Goal: Task Accomplishment & Management: Manage account settings

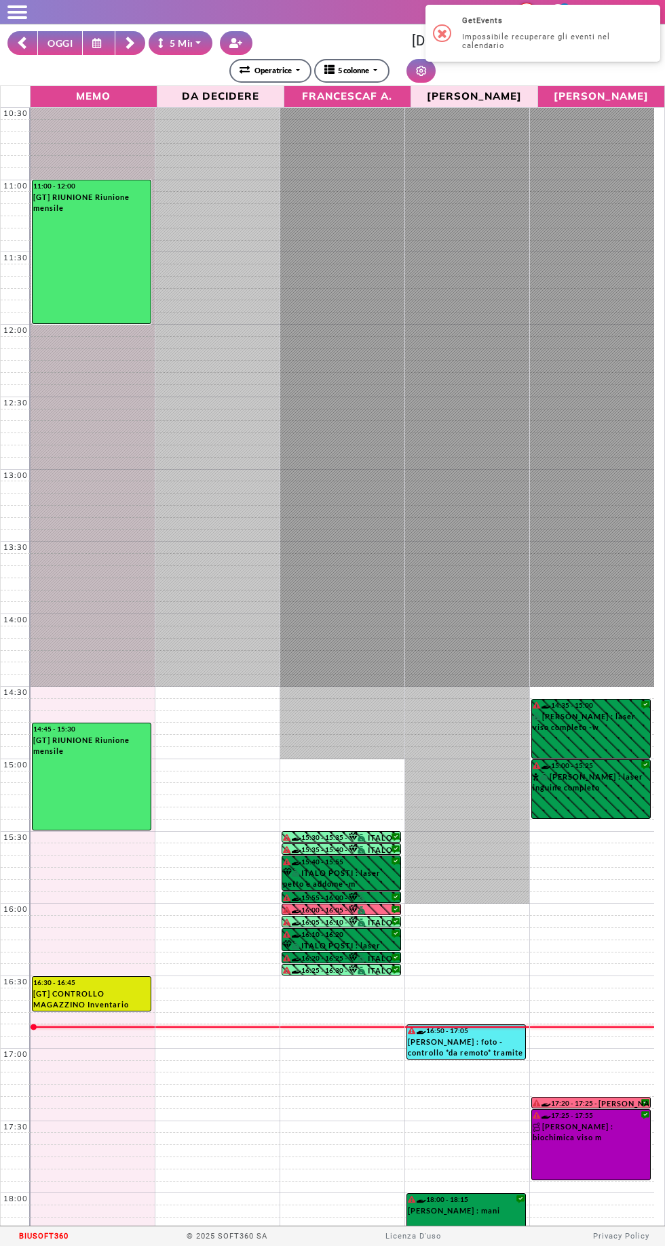
select select "*"
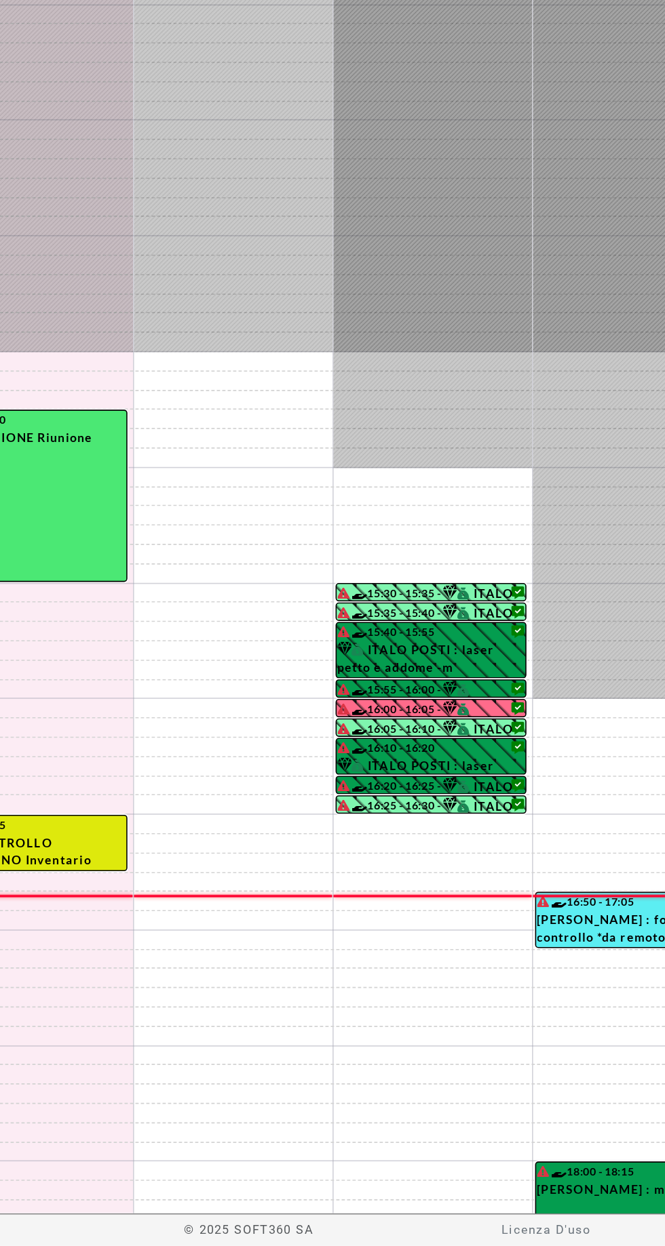
scroll to position [256, 0]
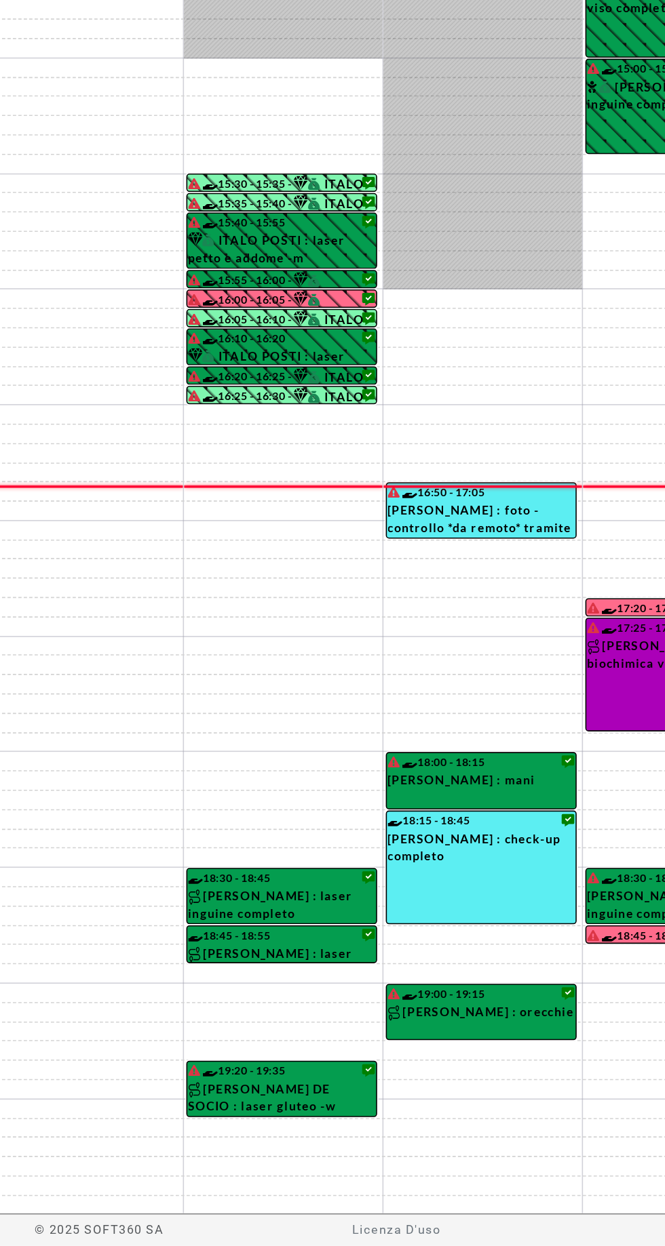
select select "*"
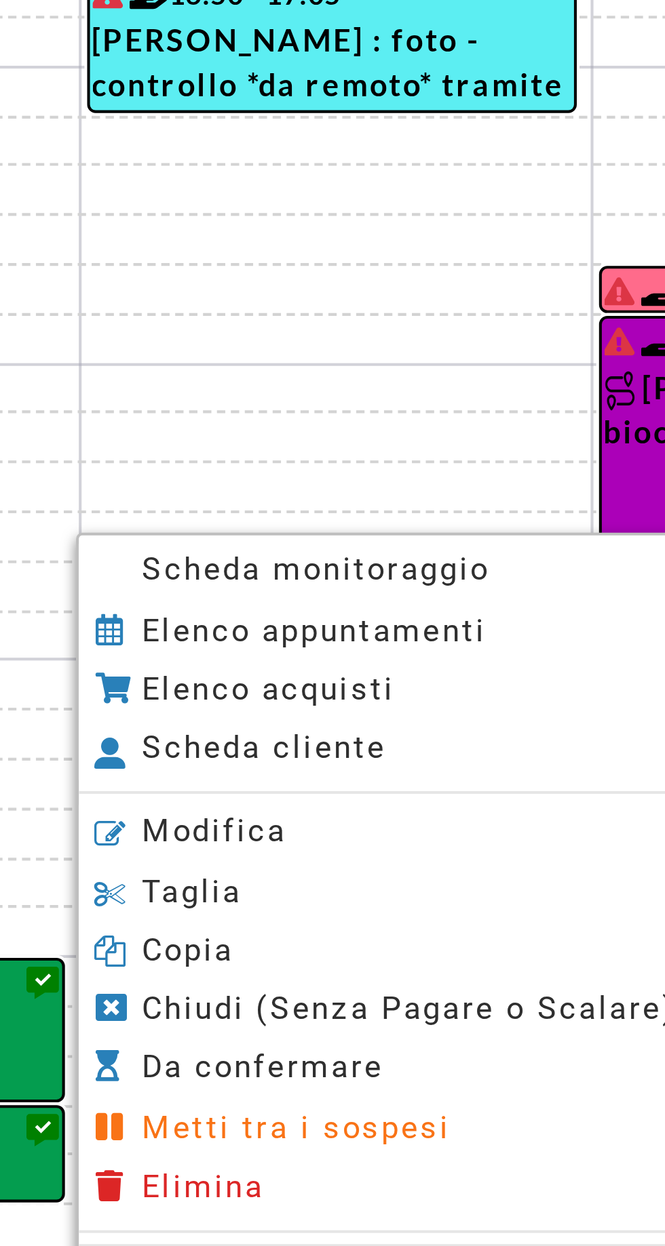
click at [430, 915] on span "Scheda monitoraggio" at bounding box center [462, 915] width 85 height 9
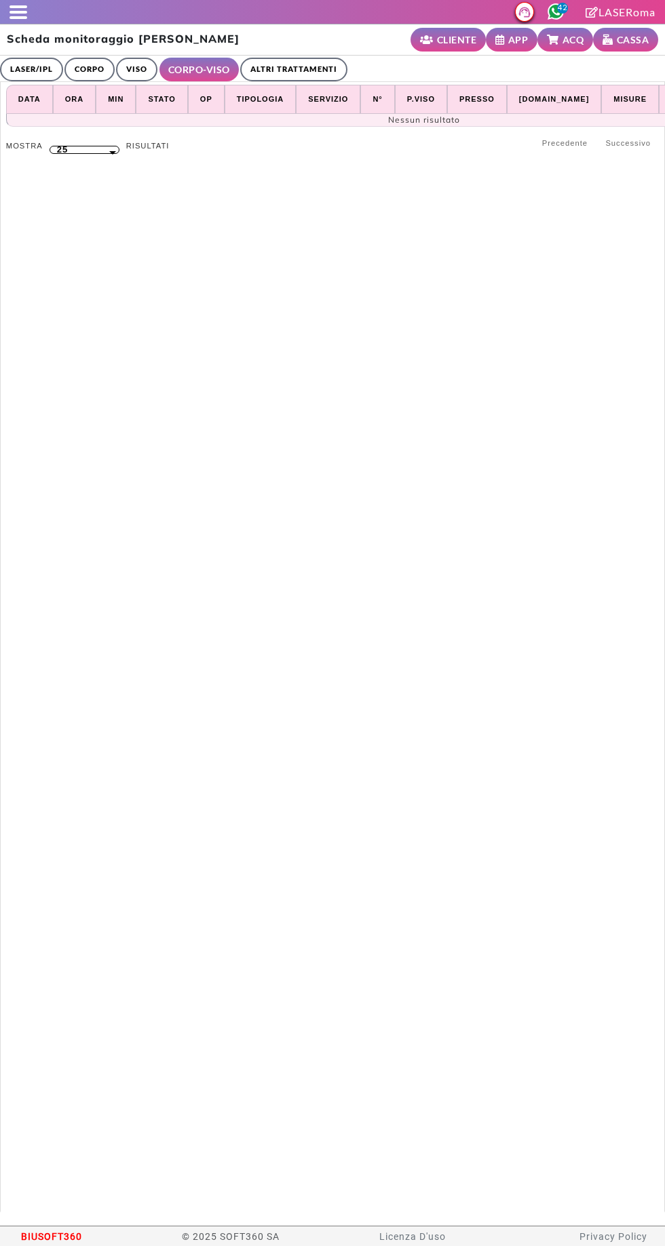
select select "**"
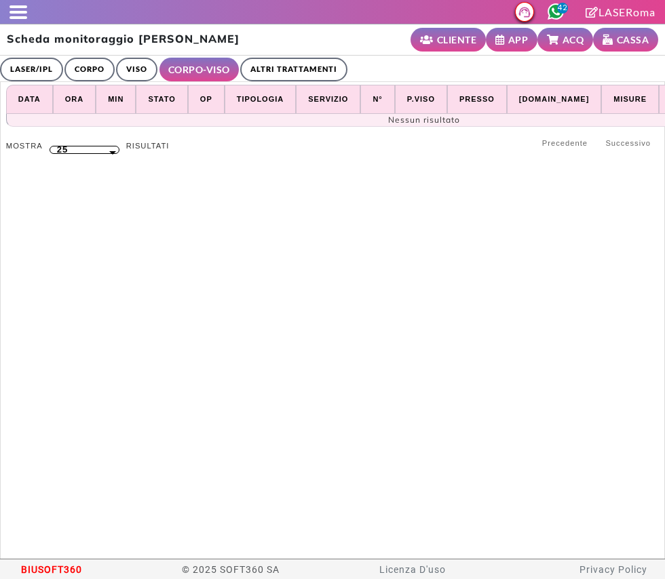
click at [24, 77] on link "LASER/IPL" at bounding box center [31, 70] width 63 height 24
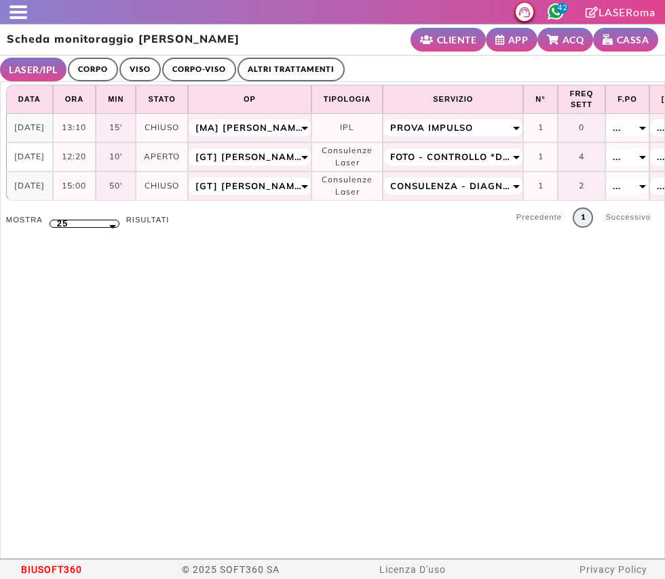
click at [277, 59] on link "ALTRI TRATTAMENTI" at bounding box center [290, 70] width 107 height 24
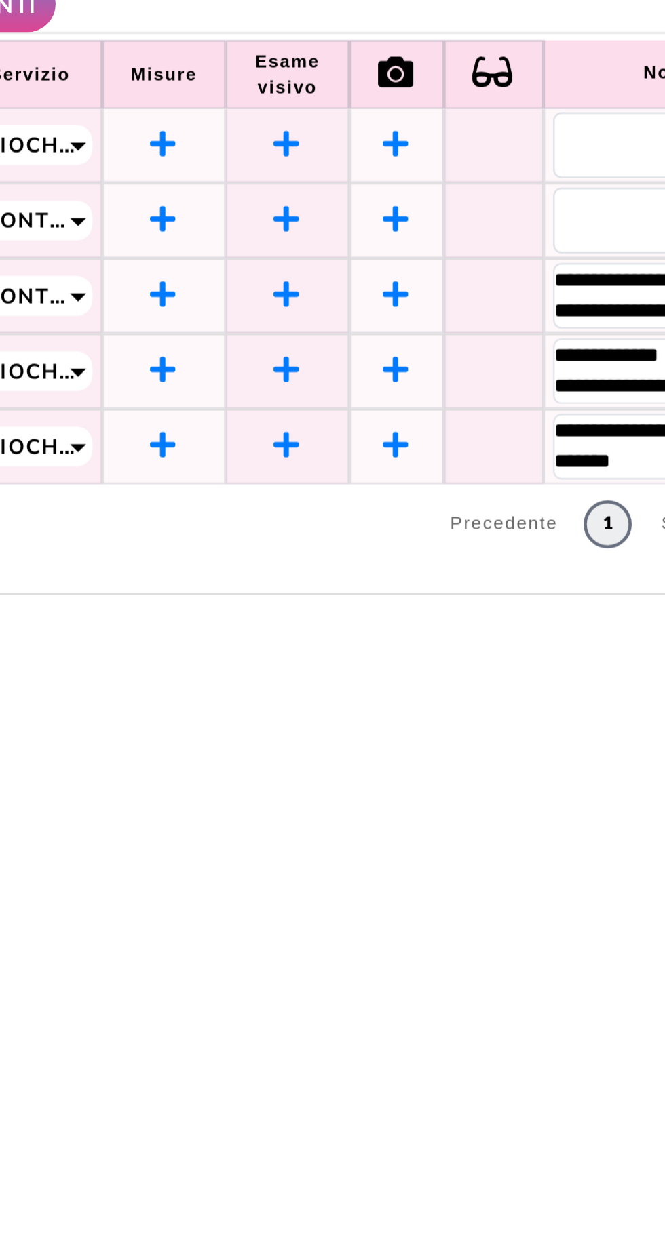
click at [495, 254] on icon at bounding box center [494, 256] width 12 height 12
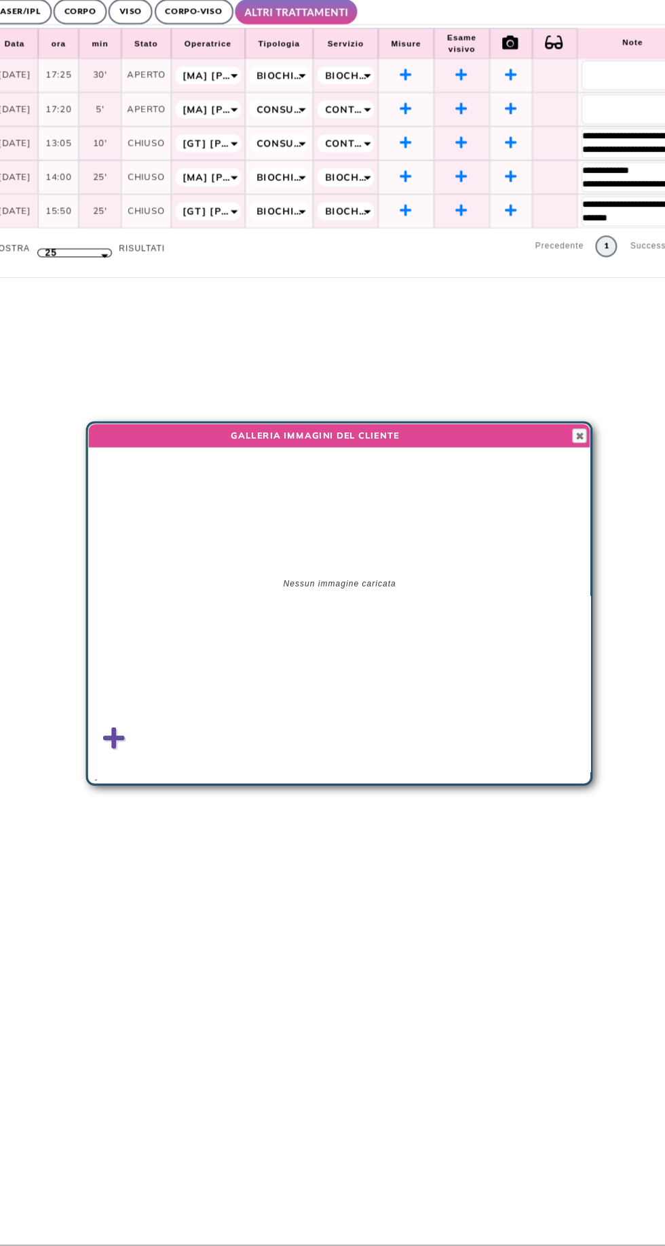
click at [115, 746] on icon at bounding box center [121, 751] width 20 height 23
click at [0, 0] on input "file" at bounding box center [0, 0] width 0 height 0
click at [558, 462] on span "button" at bounding box center [557, 467] width 11 height 11
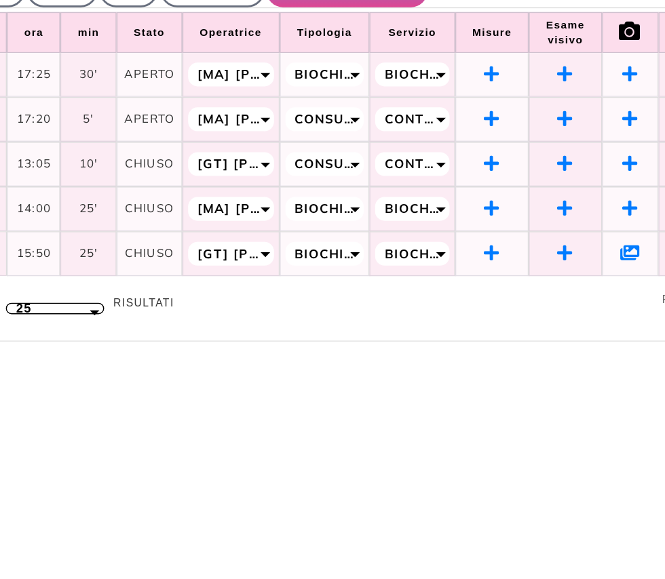
scroll to position [30, 0]
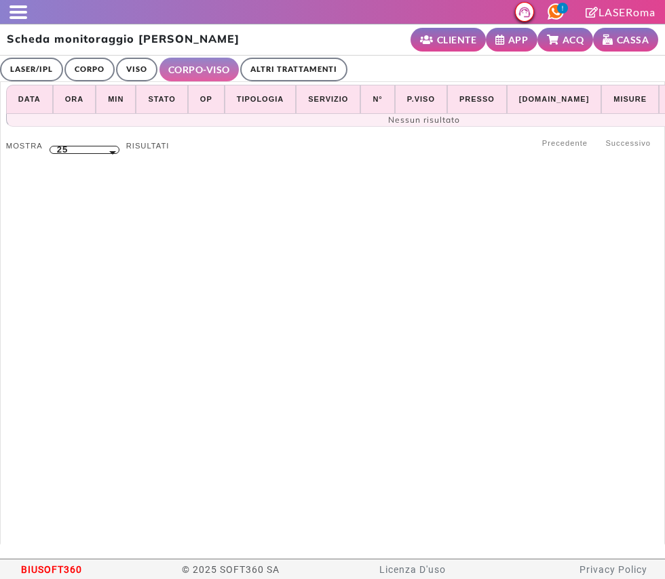
select select "**"
click at [23, 33] on h2 "Scheda monitoraggio Sara Cardarelli" at bounding box center [123, 39] width 233 height 13
click at [24, 18] on span at bounding box center [18, 17] width 18 height 3
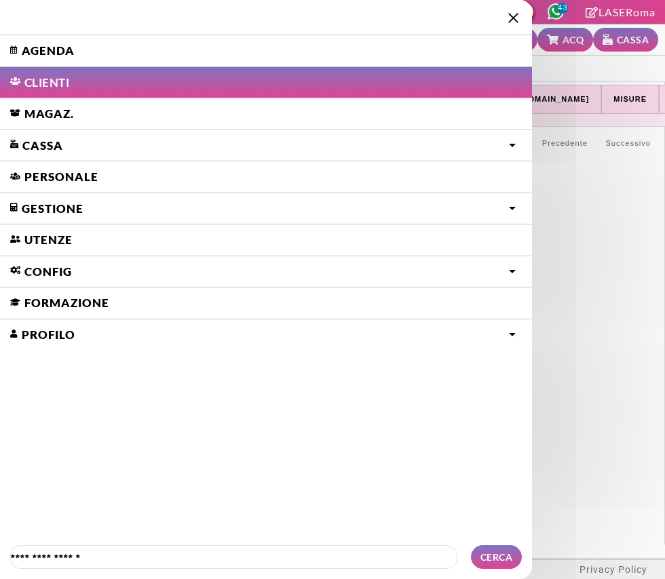
click at [37, 47] on link "Agenda" at bounding box center [266, 50] width 532 height 31
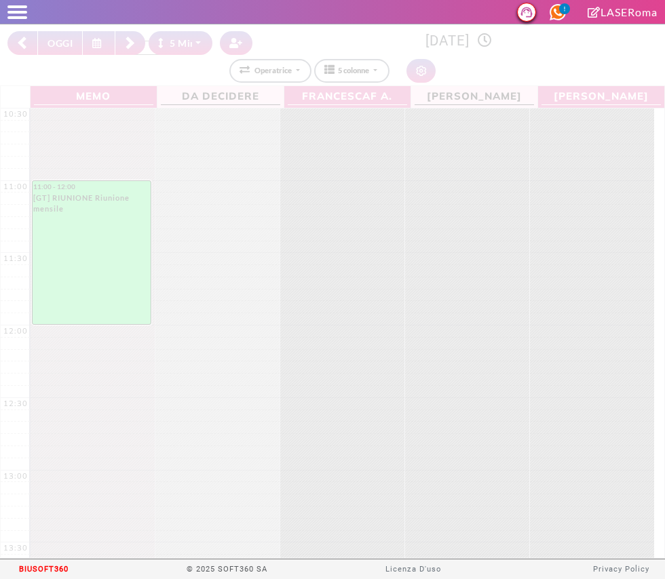
select select "*"
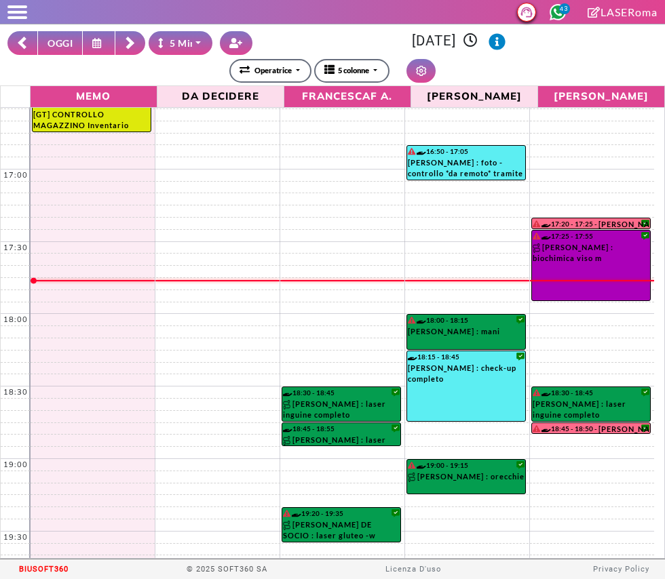
scroll to position [924, 0]
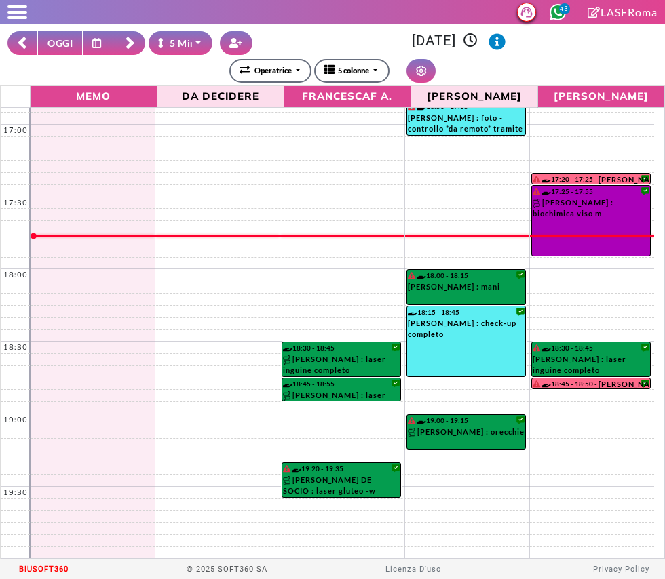
click at [130, 45] on rect at bounding box center [129, 45] width 8 height 8
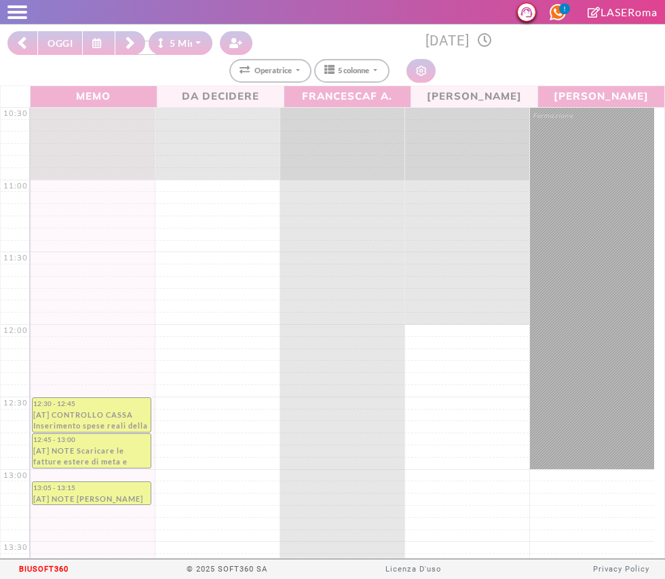
select select "*"
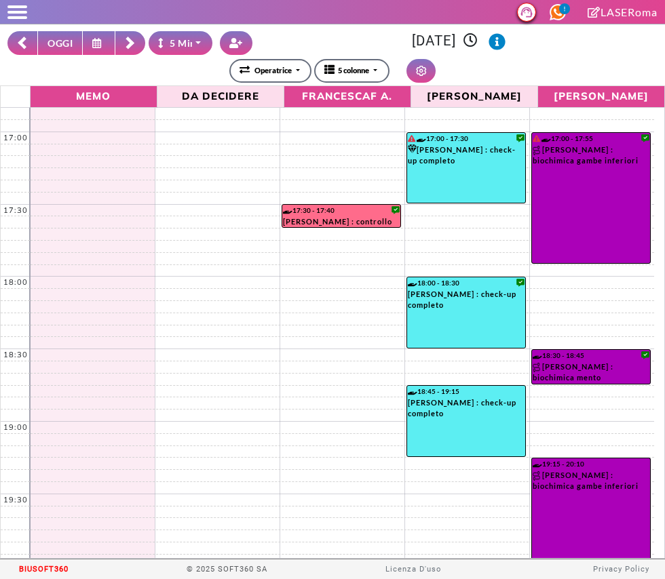
scroll to position [924, 0]
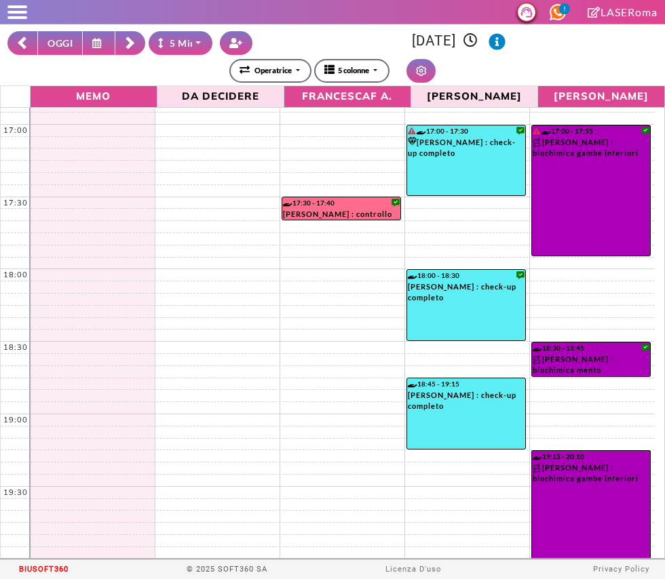
click at [39, 53] on button "OGGI" at bounding box center [59, 43] width 45 height 24
type input "**********"
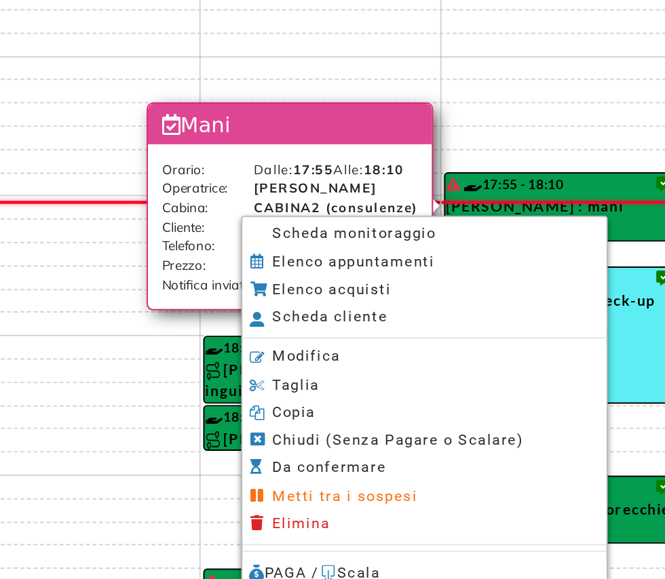
click at [319, 291] on span "Scheda monitoraggio" at bounding box center [359, 288] width 85 height 9
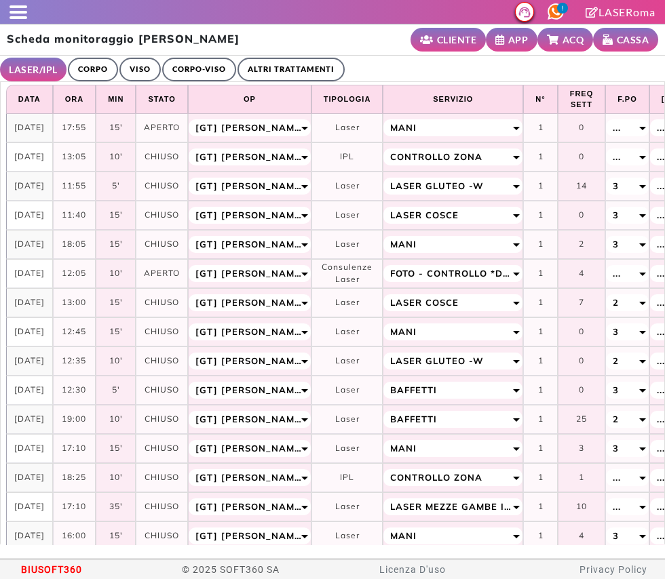
select select "**"
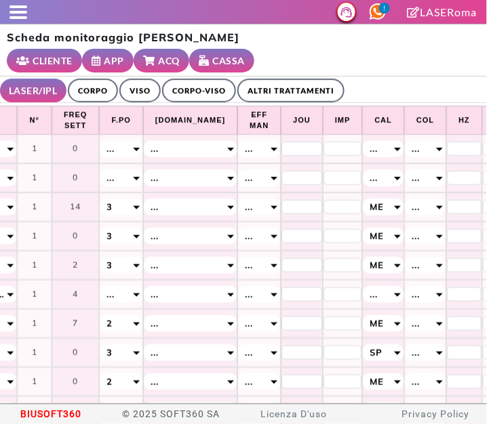
scroll to position [0, 500]
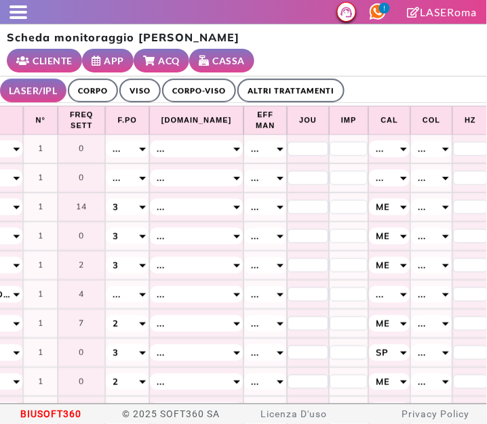
click at [131, 152] on div "..." at bounding box center [127, 148] width 42 height 17
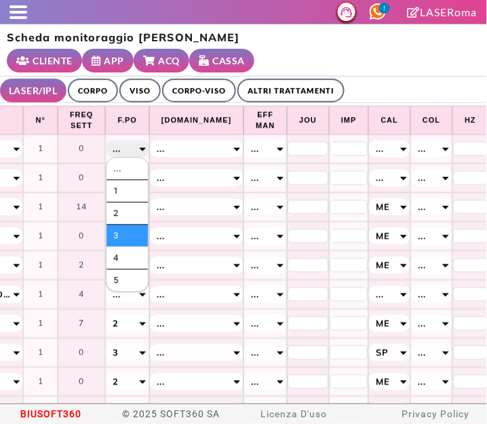
click at [112, 238] on li "3" at bounding box center [126, 236] width 41 height 22
select select "*"
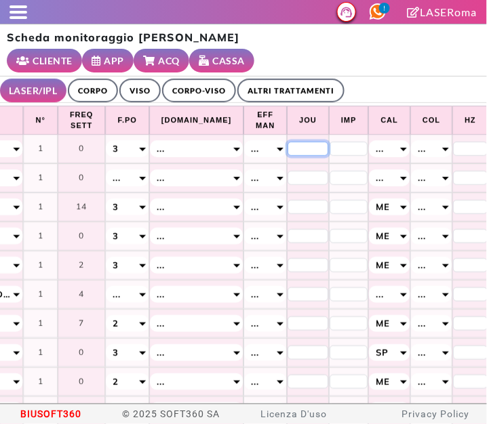
click at [288, 149] on input "*" at bounding box center [308, 149] width 41 height 15
type input "**"
click at [369, 146] on div "..." at bounding box center [389, 148] width 41 height 17
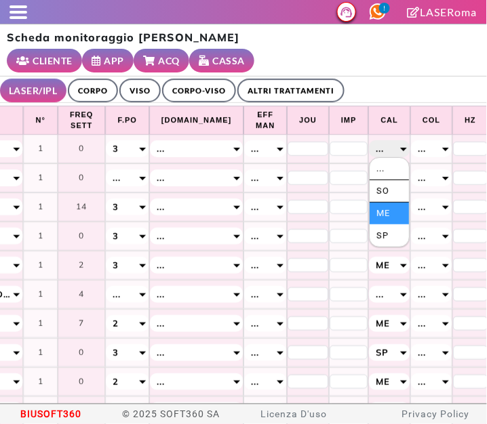
click at [370, 212] on li "Me" at bounding box center [389, 214] width 39 height 22
select select "*"
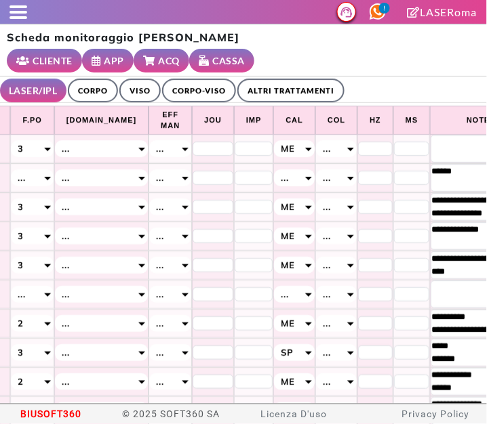
scroll to position [0, 599]
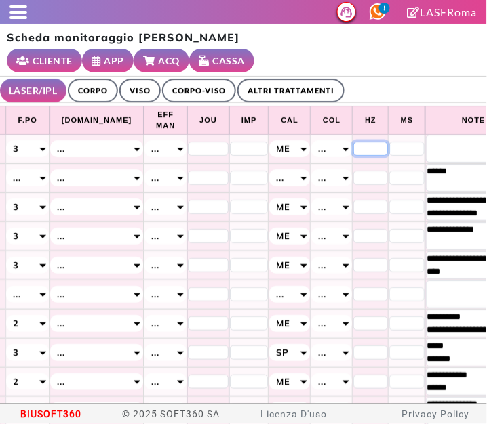
click at [353, 148] on input "*" at bounding box center [370, 149] width 35 height 15
type input "*"
click at [389, 146] on input "*" at bounding box center [407, 149] width 36 height 15
type input "**"
click at [426, 146] on textarea at bounding box center [473, 149] width 95 height 28
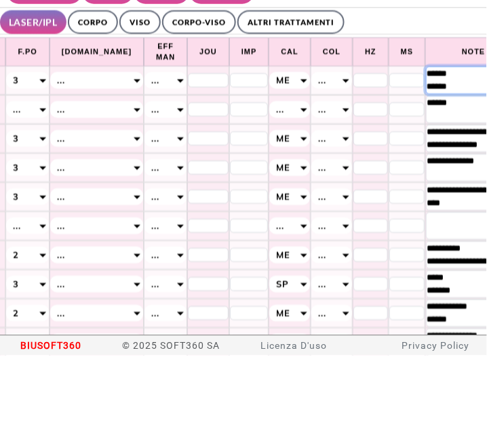
type textarea "****** ******"
click at [416, 90] on ul "LASER/IPL ULTRASUONI CORPO VISO CORPO-VISO ALTRI TRATTAMENTI" at bounding box center [243, 90] width 487 height 26
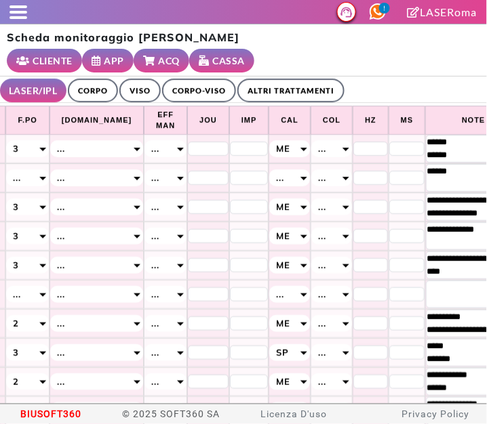
click at [15, 17] on span at bounding box center [18, 17] width 18 height 3
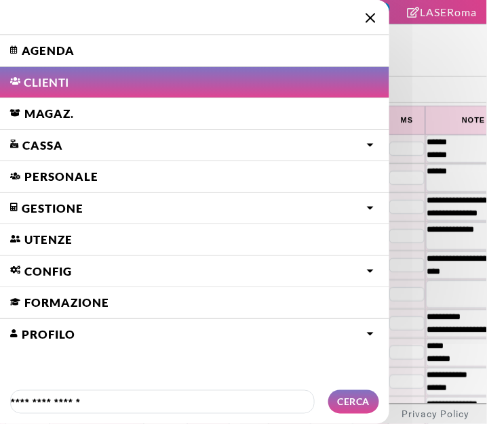
click at [31, 53] on link "Agenda" at bounding box center [194, 50] width 389 height 31
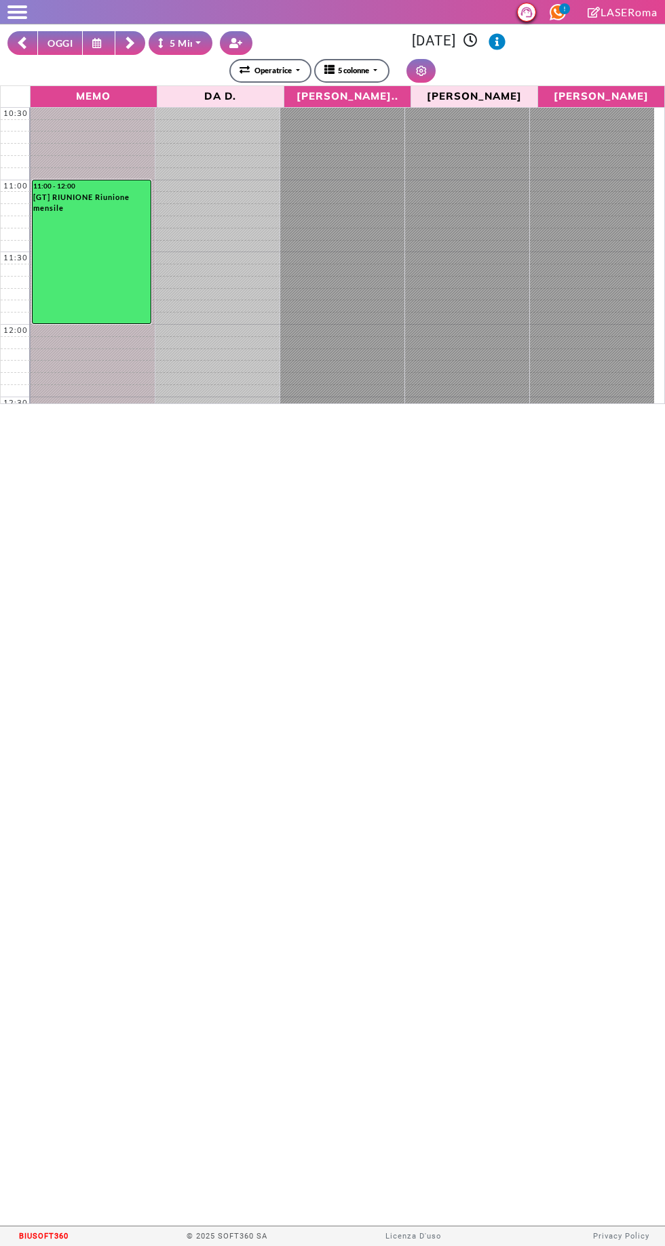
select select "*"
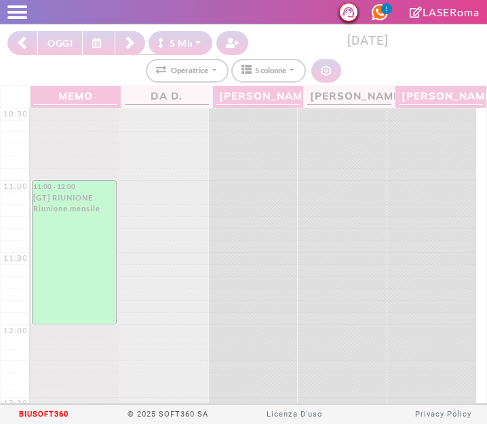
select select "*"
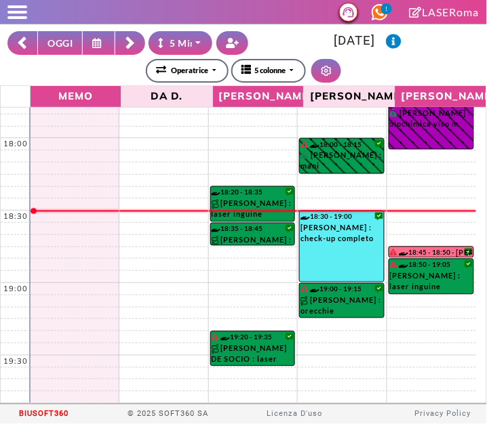
scroll to position [1079, 0]
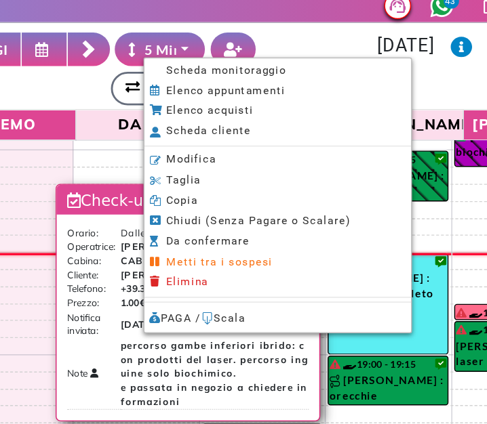
click at [191, 61] on span "Scheda monitoraggio" at bounding box center [227, 58] width 85 height 9
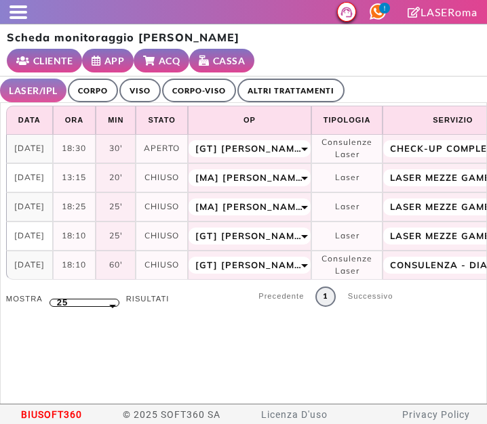
select select "**"
click at [271, 79] on link "ALTRI TRATTAMENTI" at bounding box center [290, 91] width 107 height 24
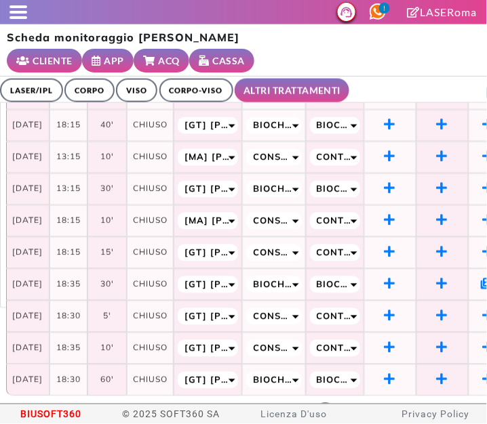
scroll to position [384, 0]
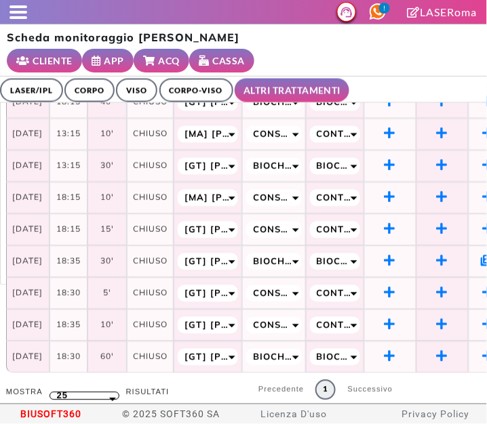
click at [180, 54] on small "ACQ" at bounding box center [170, 61] width 22 height 14
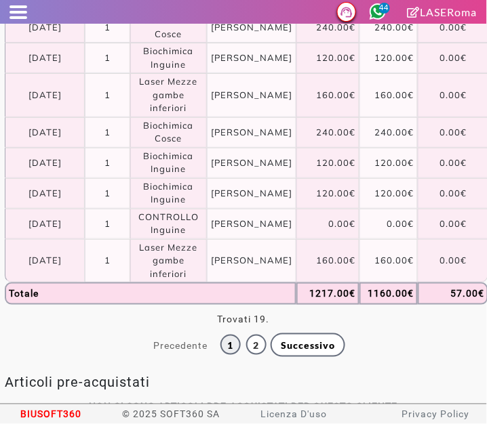
scroll to position [757, 0]
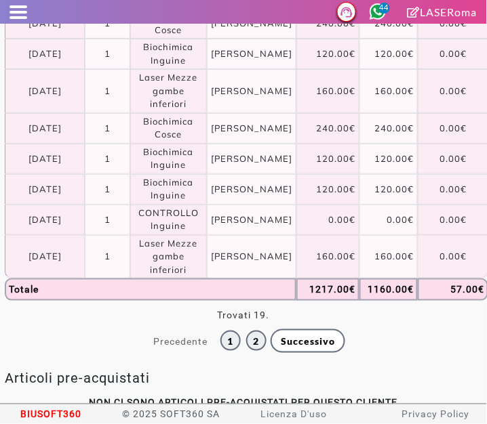
click at [250, 351] on link "2" at bounding box center [256, 341] width 20 height 20
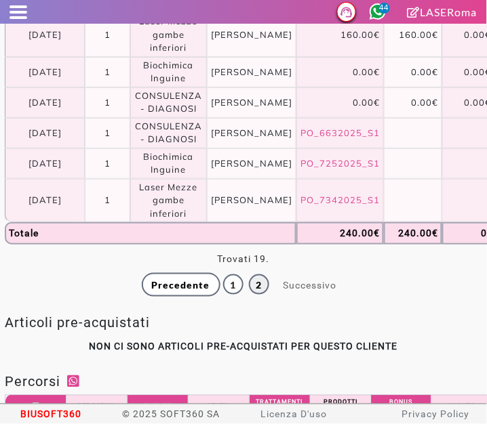
scroll to position [792, 0]
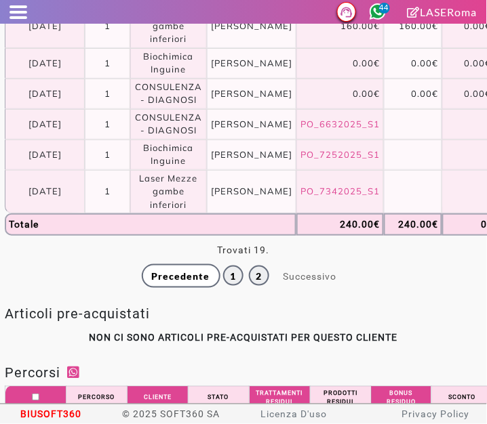
click at [226, 286] on link "1" at bounding box center [233, 276] width 20 height 20
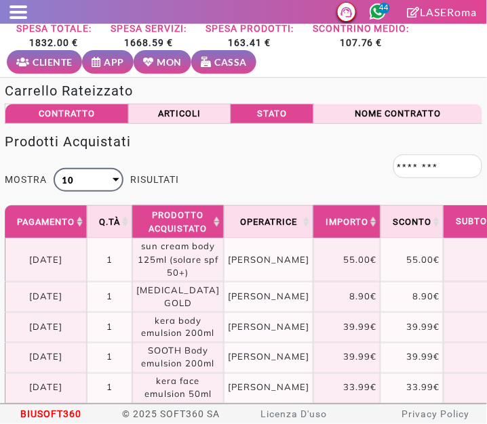
scroll to position [0, 0]
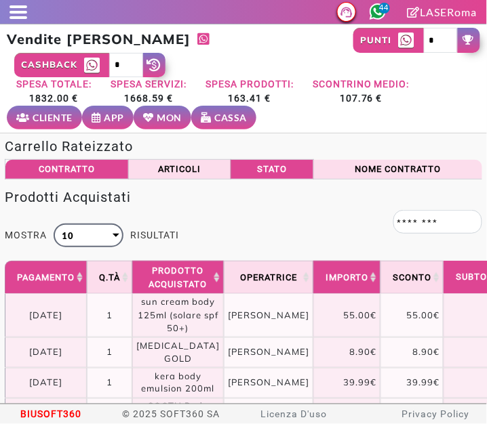
click at [163, 115] on small "MON" at bounding box center [169, 118] width 25 height 14
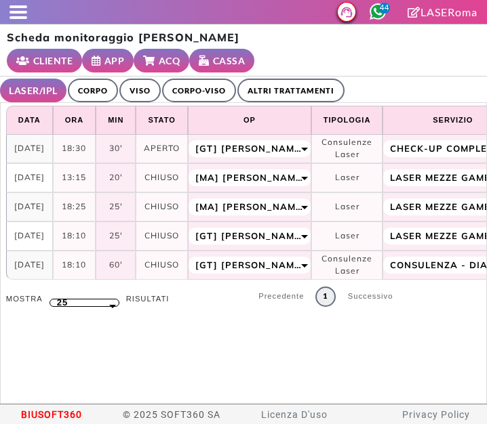
select select "**"
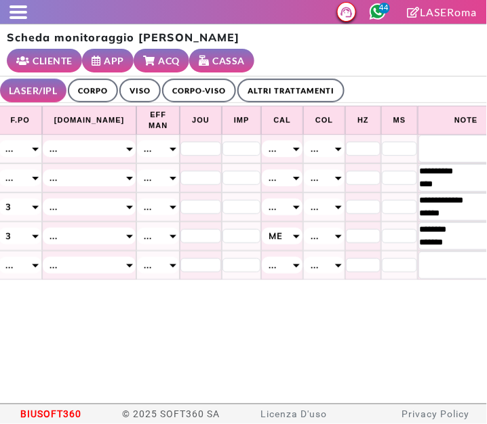
scroll to position [0, 679]
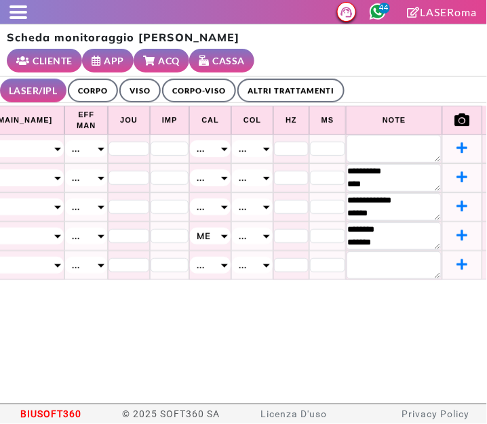
click at [300, 79] on link "ALTRI TRATTAMENTI" at bounding box center [290, 91] width 107 height 24
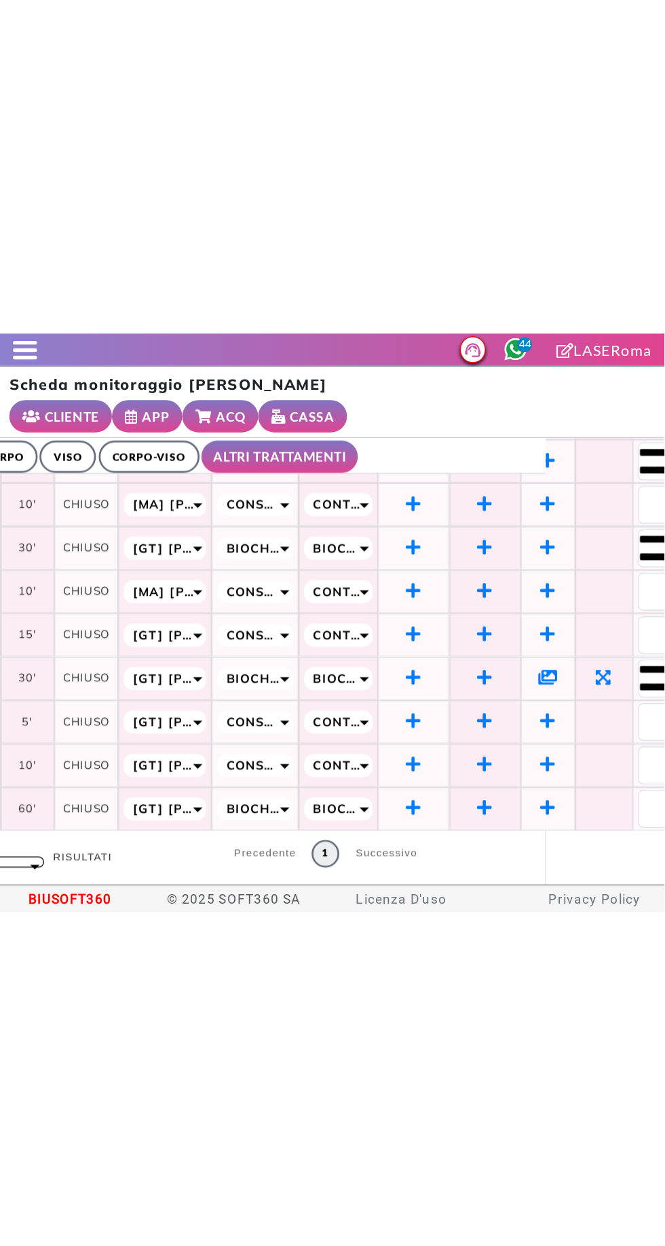
scroll to position [258, 183]
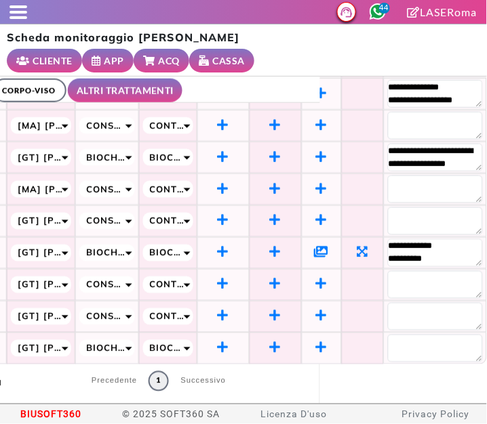
click at [315, 246] on icon at bounding box center [322, 252] width 14 height 12
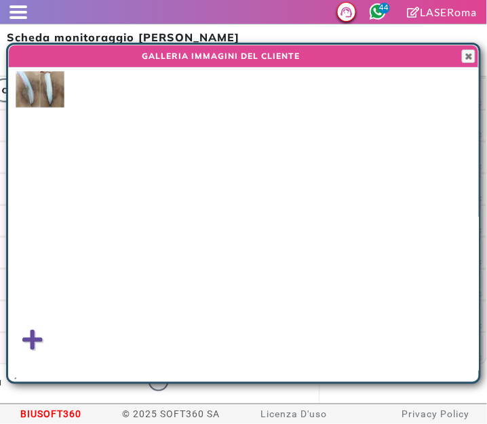
click at [51, 91] on img at bounding box center [40, 89] width 49 height 37
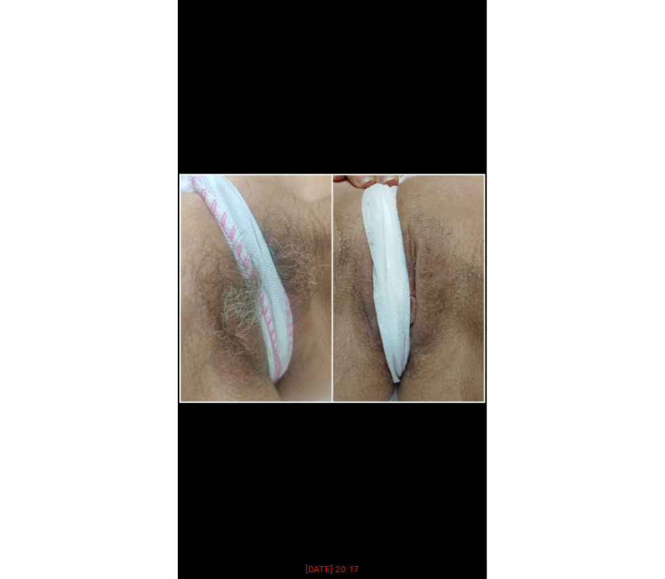
scroll to position [258, 6]
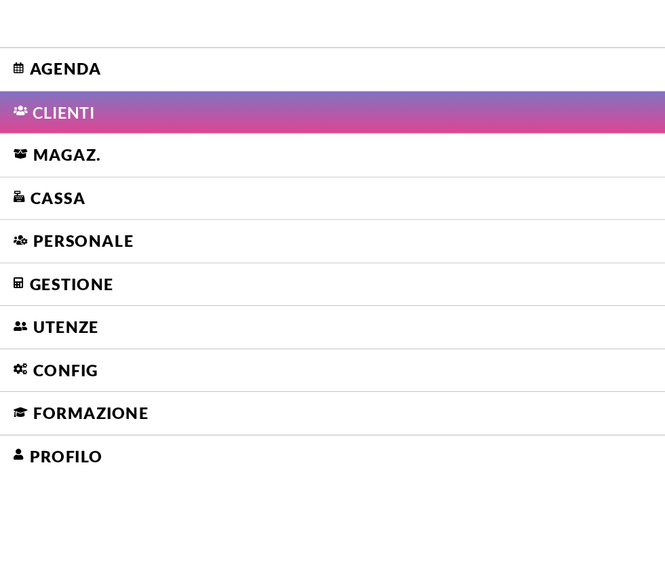
click at [31, 47] on link "Agenda" at bounding box center [266, 50] width 532 height 31
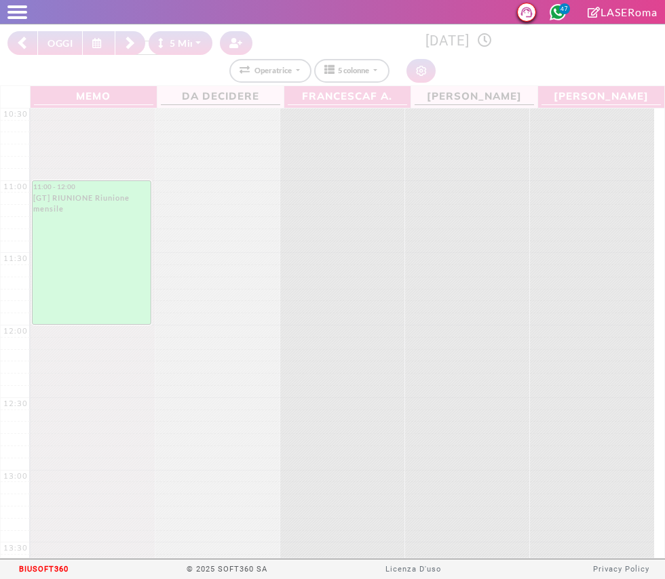
select select "*"
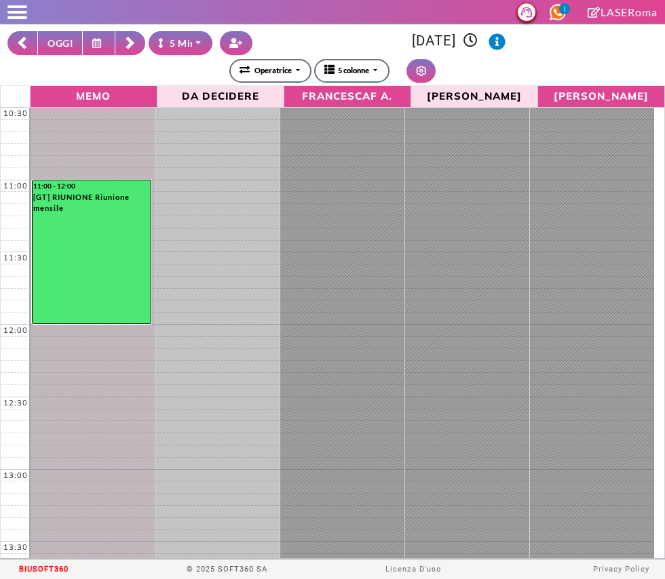
click at [52, 50] on button "OGGI" at bounding box center [59, 43] width 45 height 24
click at [49, 39] on button "OGGI" at bounding box center [59, 43] width 45 height 24
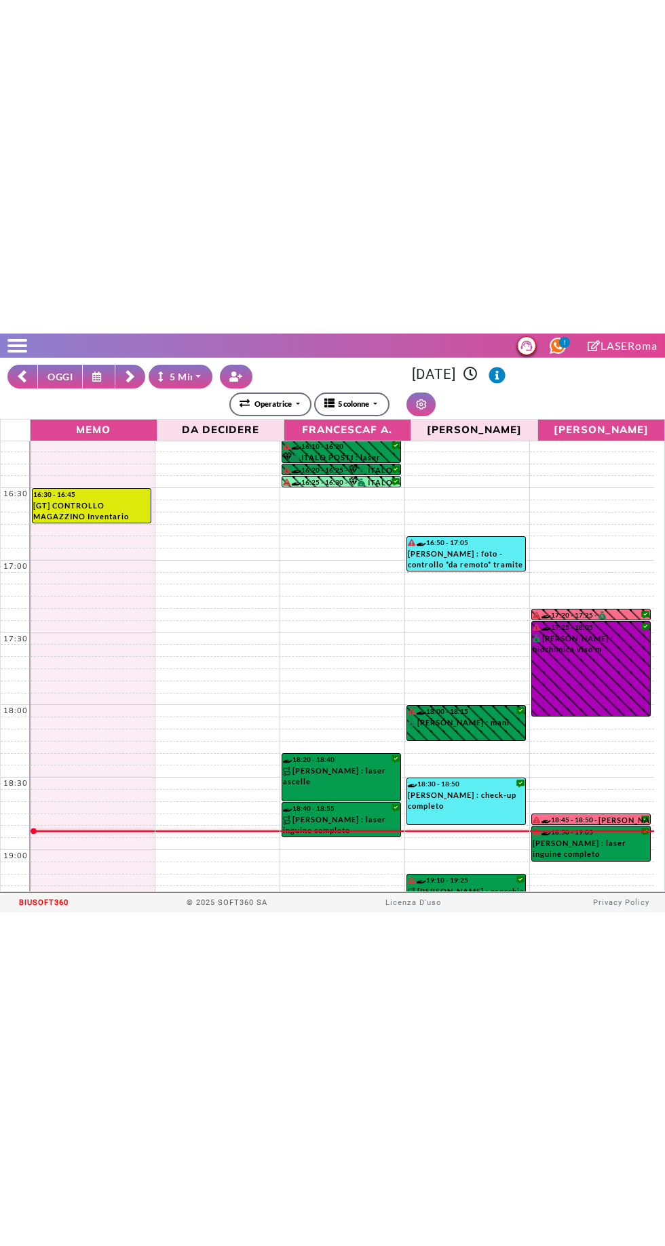
scroll to position [810, 0]
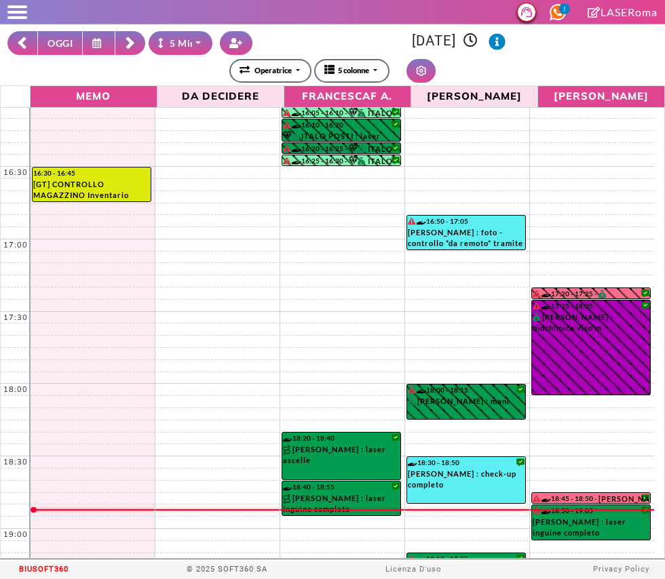
click at [99, 42] on icon at bounding box center [98, 43] width 13 height 10
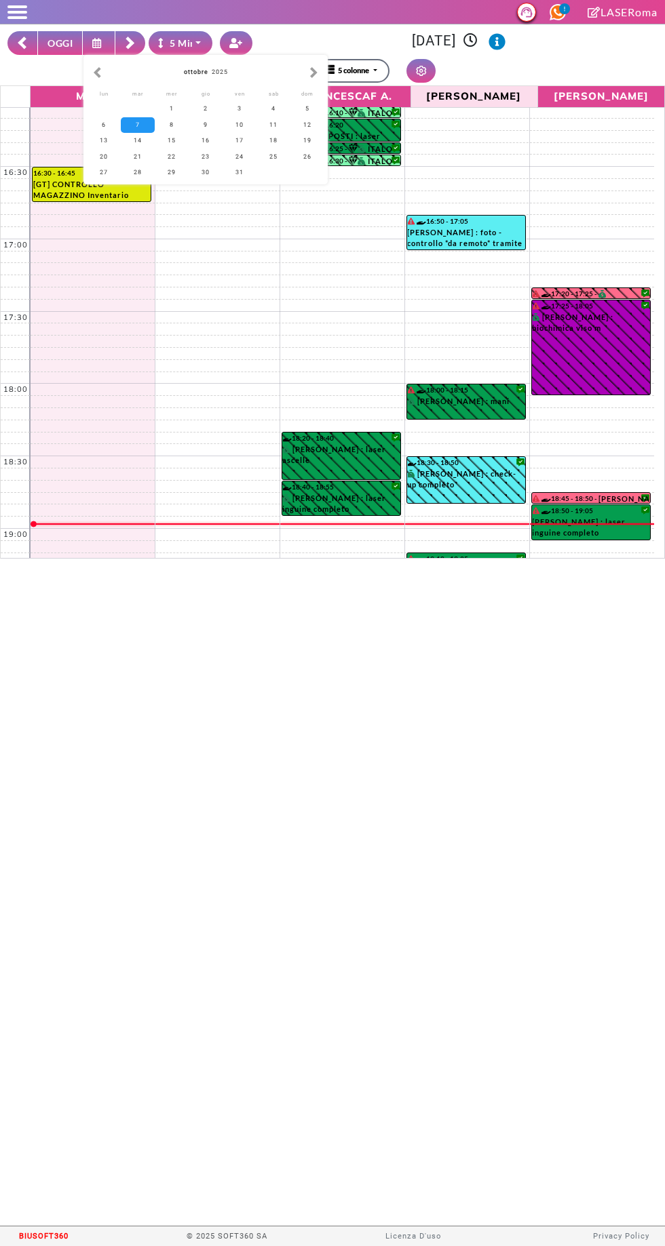
scroll to position [924, 0]
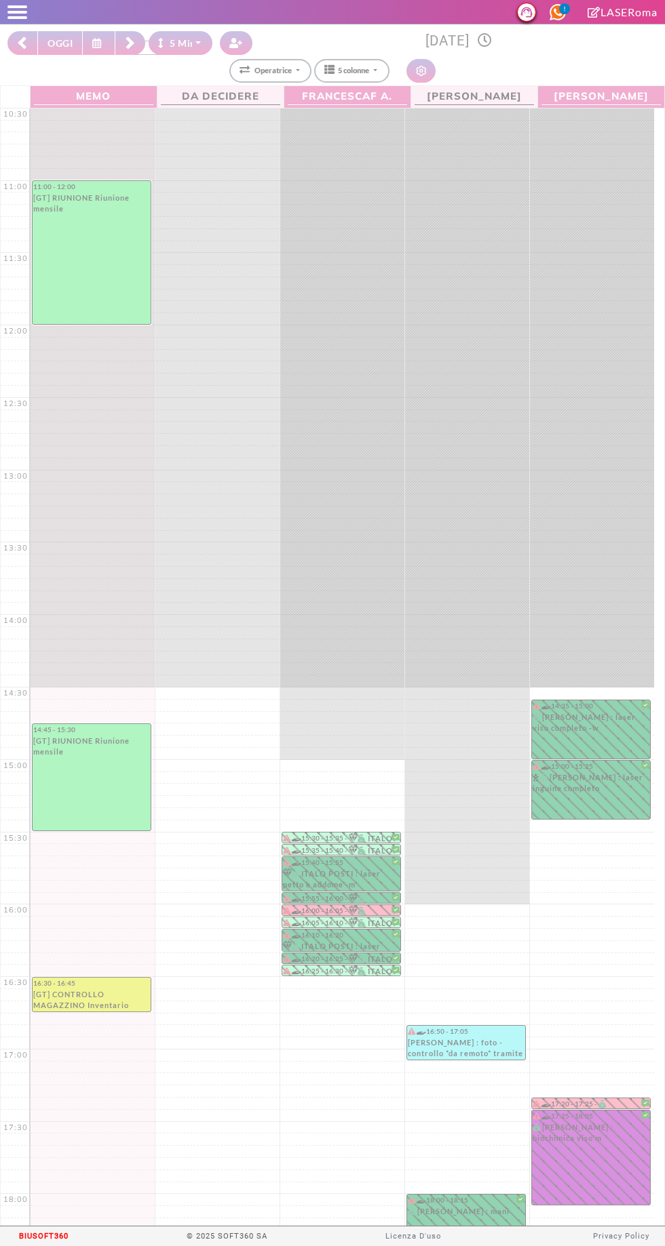
select select "*"
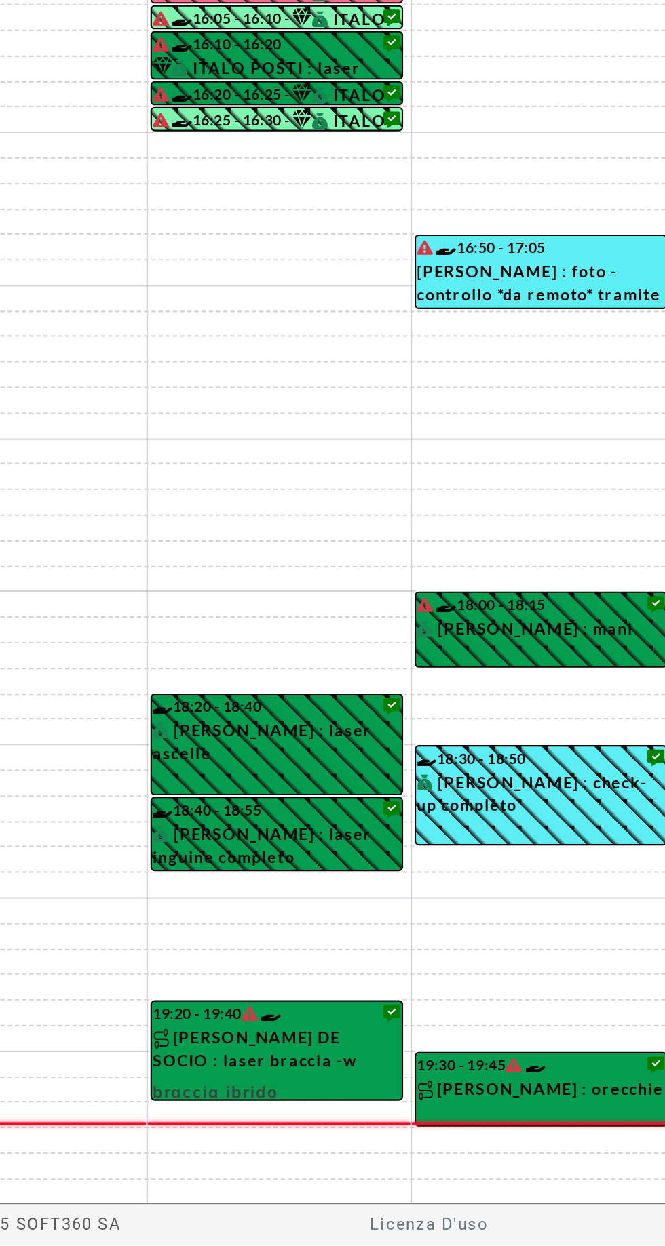
select select "*"
